Goal: Transaction & Acquisition: Purchase product/service

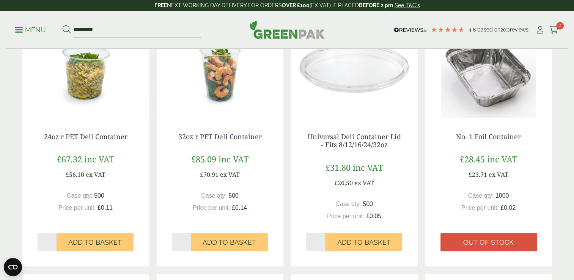
scroll to position [413, 0]
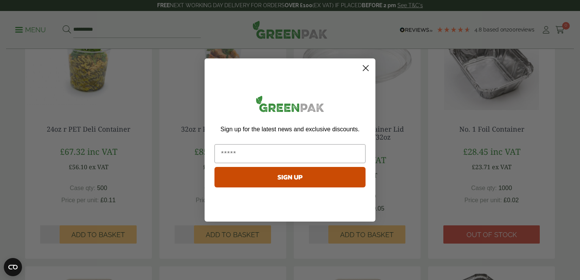
click at [574, 128] on html "Consent Details [#IABV2SETTINGS#] About This website uses cookies We use cookie…" at bounding box center [290, 224] width 580 height 1275
click at [366, 68] on icon "Close dialog" at bounding box center [365, 68] width 5 height 5
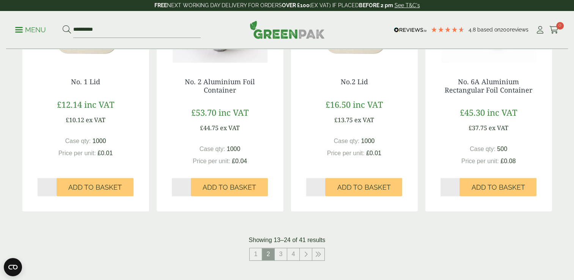
scroll to position [752, 0]
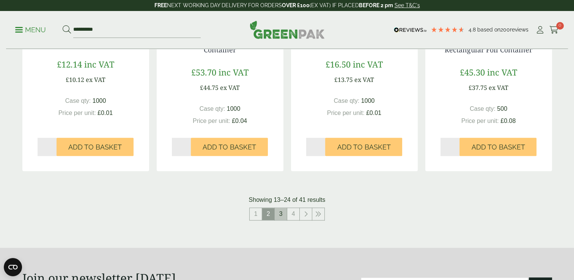
click at [283, 212] on link "3" at bounding box center [281, 214] width 12 height 12
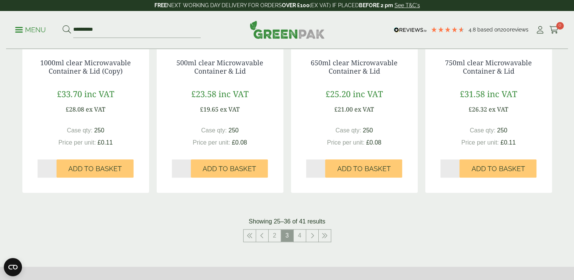
scroll to position [725, 0]
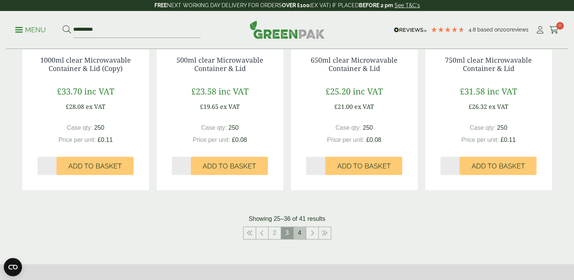
click at [302, 234] on link "4" at bounding box center [300, 233] width 12 height 12
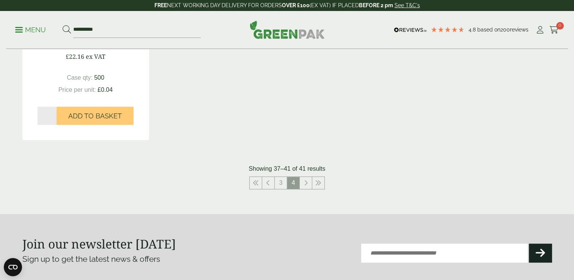
scroll to position [545, 0]
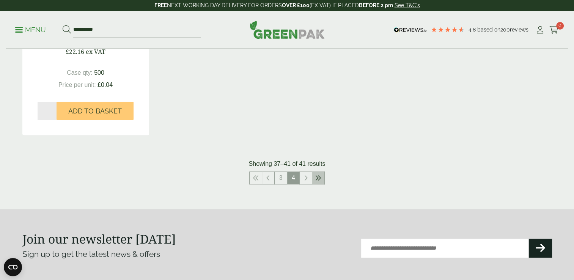
click at [318, 175] on icon at bounding box center [318, 178] width 6 height 6
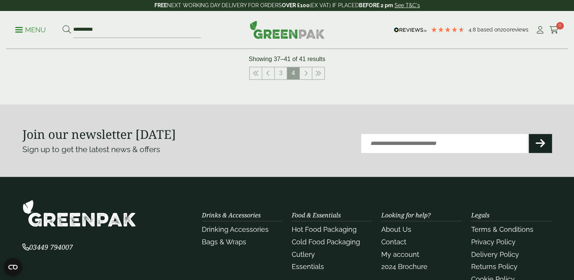
scroll to position [564, 0]
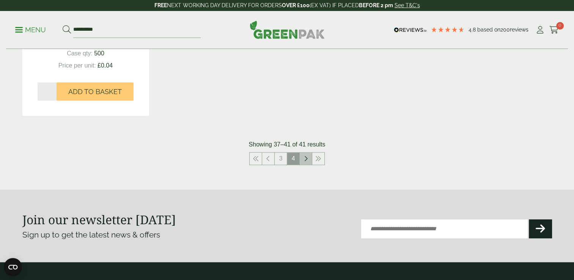
click at [307, 156] on icon at bounding box center [306, 159] width 4 height 6
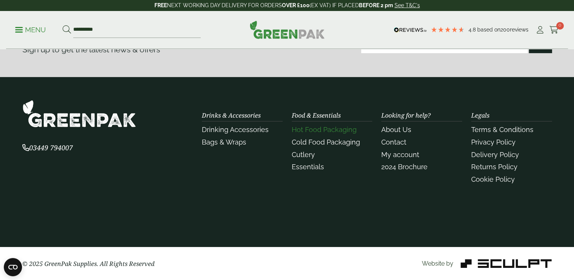
click at [320, 126] on link "Hot Food Packaging" at bounding box center [324, 130] width 65 height 8
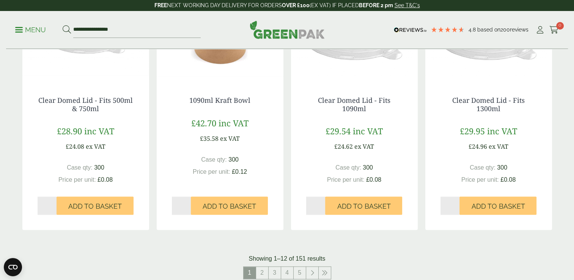
scroll to position [793, 0]
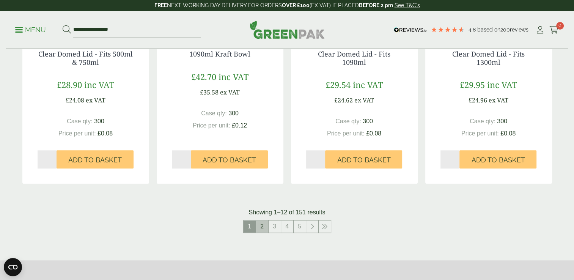
click at [263, 227] on link "2" at bounding box center [262, 226] width 12 height 12
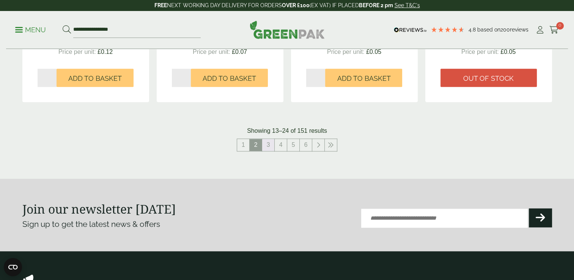
scroll to position [871, 0]
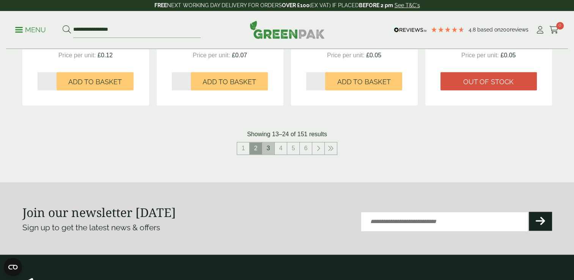
click at [269, 147] on link "3" at bounding box center [268, 148] width 12 height 12
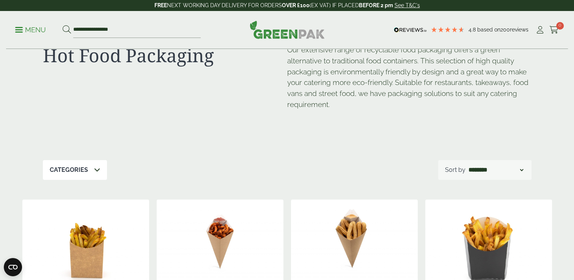
scroll to position [35, 0]
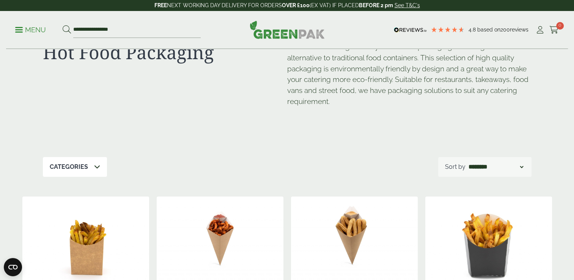
click at [520, 167] on select "**********" at bounding box center [496, 166] width 58 height 9
click at [98, 167] on icon at bounding box center [97, 167] width 6 height 6
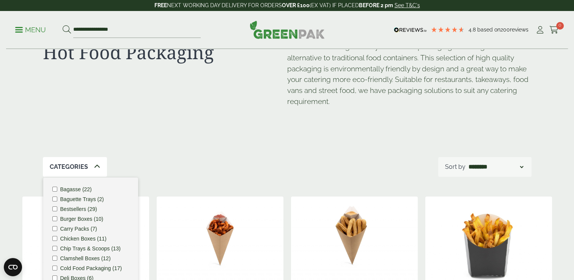
click at [81, 217] on label "Burger Boxes (10)" at bounding box center [81, 218] width 43 height 5
